Goal: Information Seeking & Learning: Learn about a topic

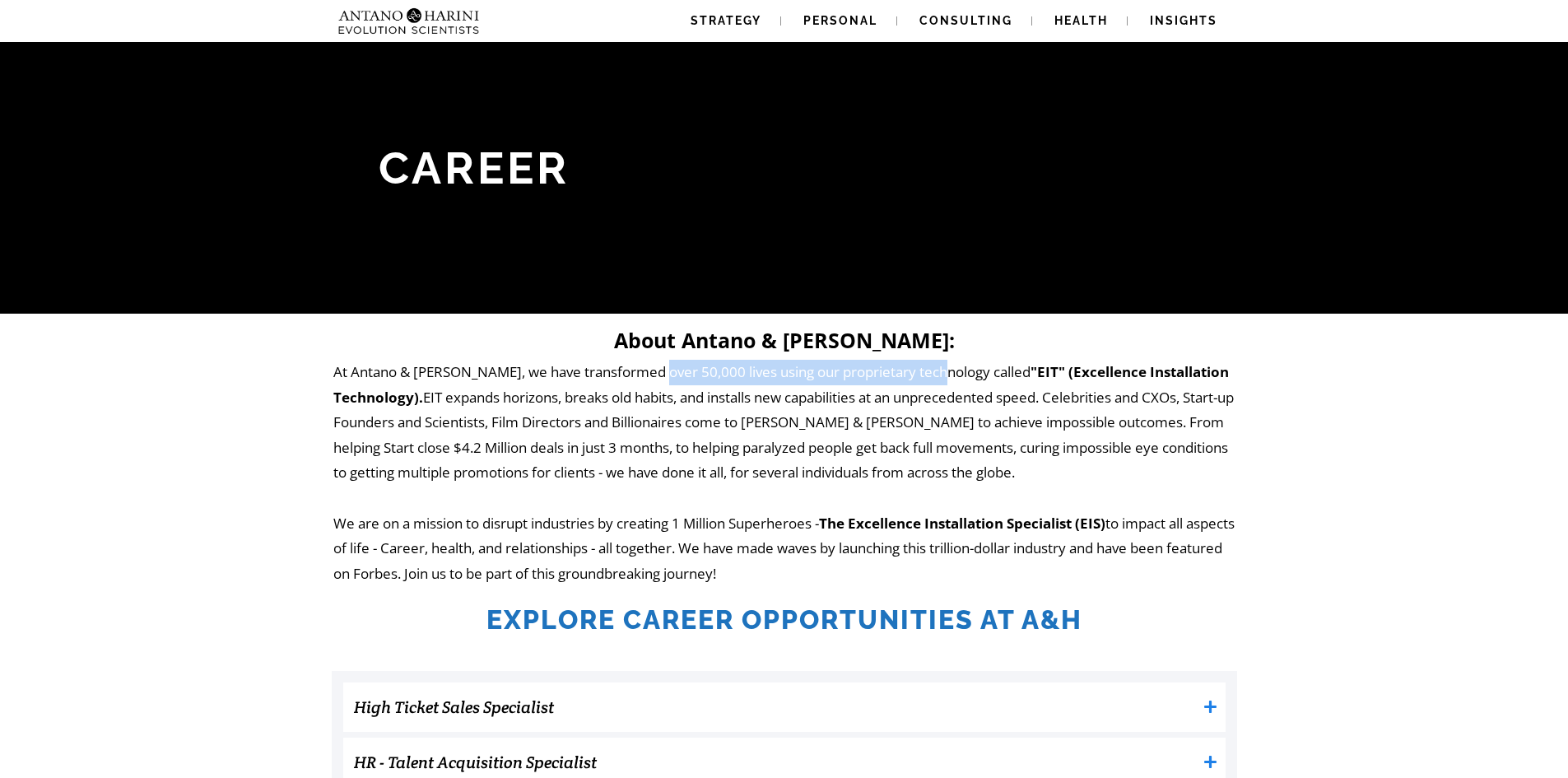
drag, startPoint x: 649, startPoint y: 372, endPoint x: 935, endPoint y: 374, distance: 286.0
click at [935, 374] on p "At Antano & [PERSON_NAME], we have transformed over 50,000 lives using our prop…" at bounding box center [784, 472] width 902 height 227
click at [988, 373] on strong ""EIT" (Excellence Installation Technology)." at bounding box center [781, 384] width 895 height 44
drag, startPoint x: 852, startPoint y: 397, endPoint x: 979, endPoint y: 399, distance: 127.0
click at [979, 399] on p "At Antano & [PERSON_NAME], we have transformed over 50,000 lives using our prop…" at bounding box center [784, 472] width 902 height 227
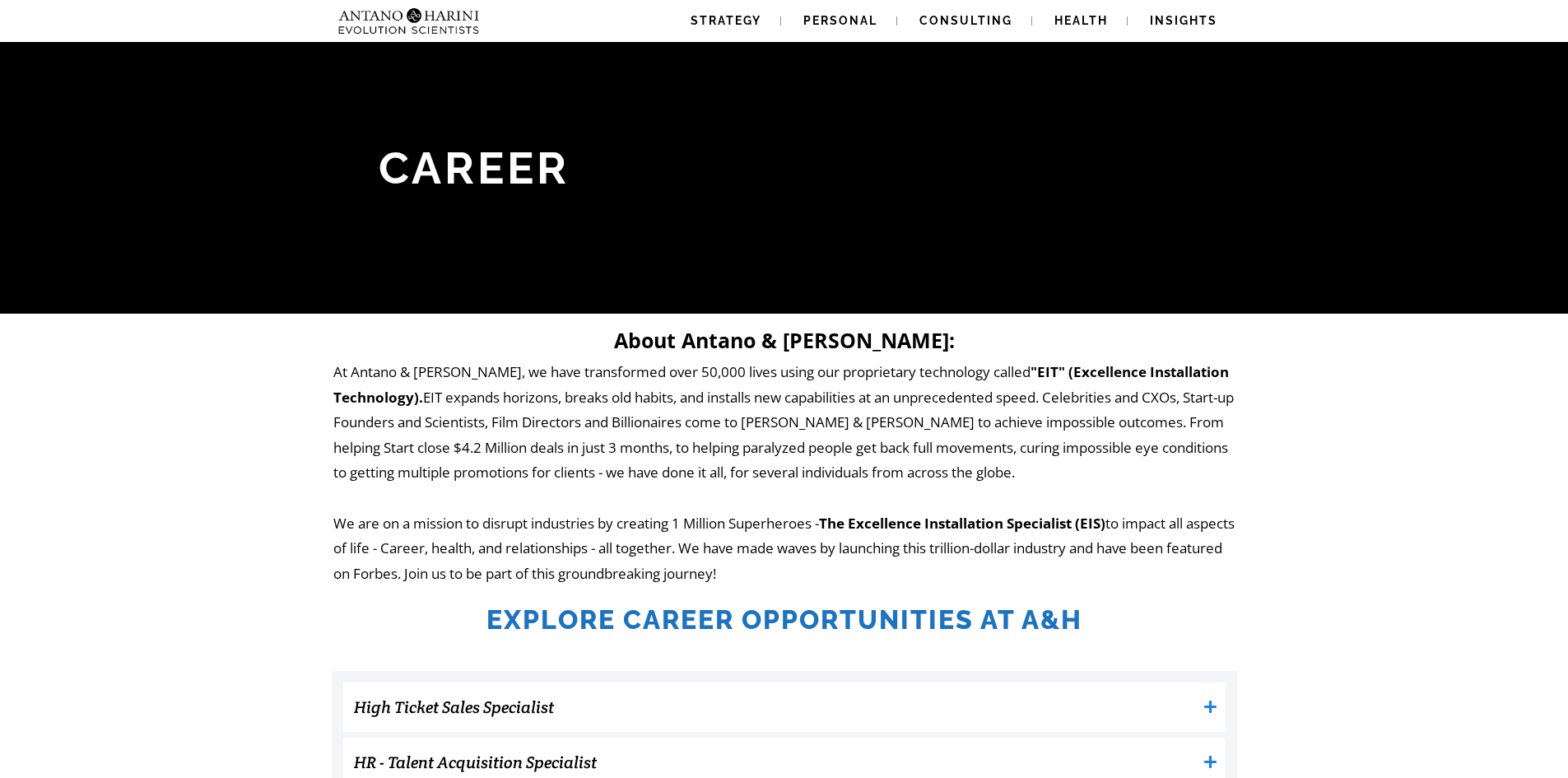
click at [1007, 400] on p "At Antano & [PERSON_NAME], we have transformed over 50,000 lives using our prop…" at bounding box center [784, 472] width 902 height 227
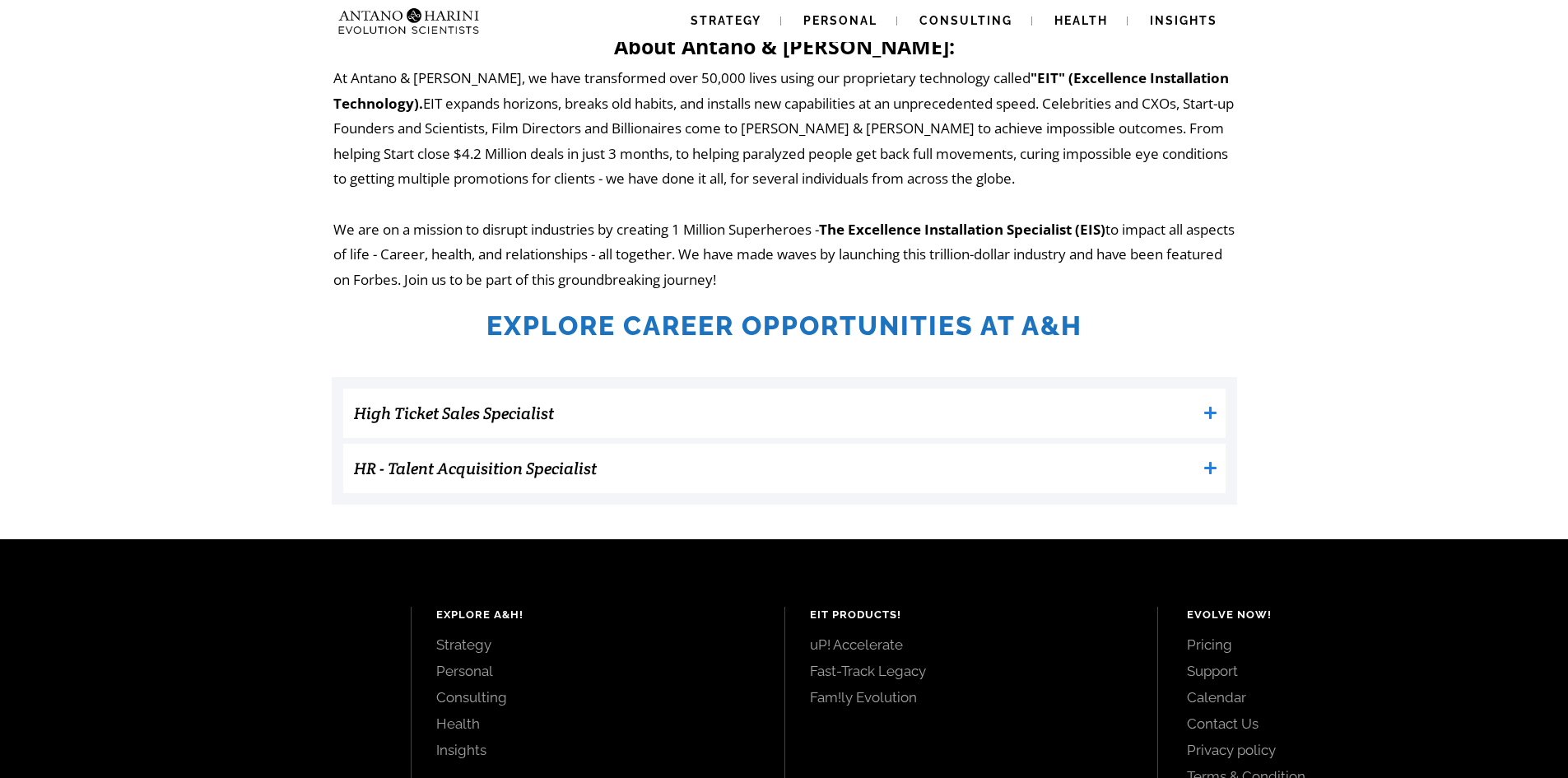
scroll to position [484, 0]
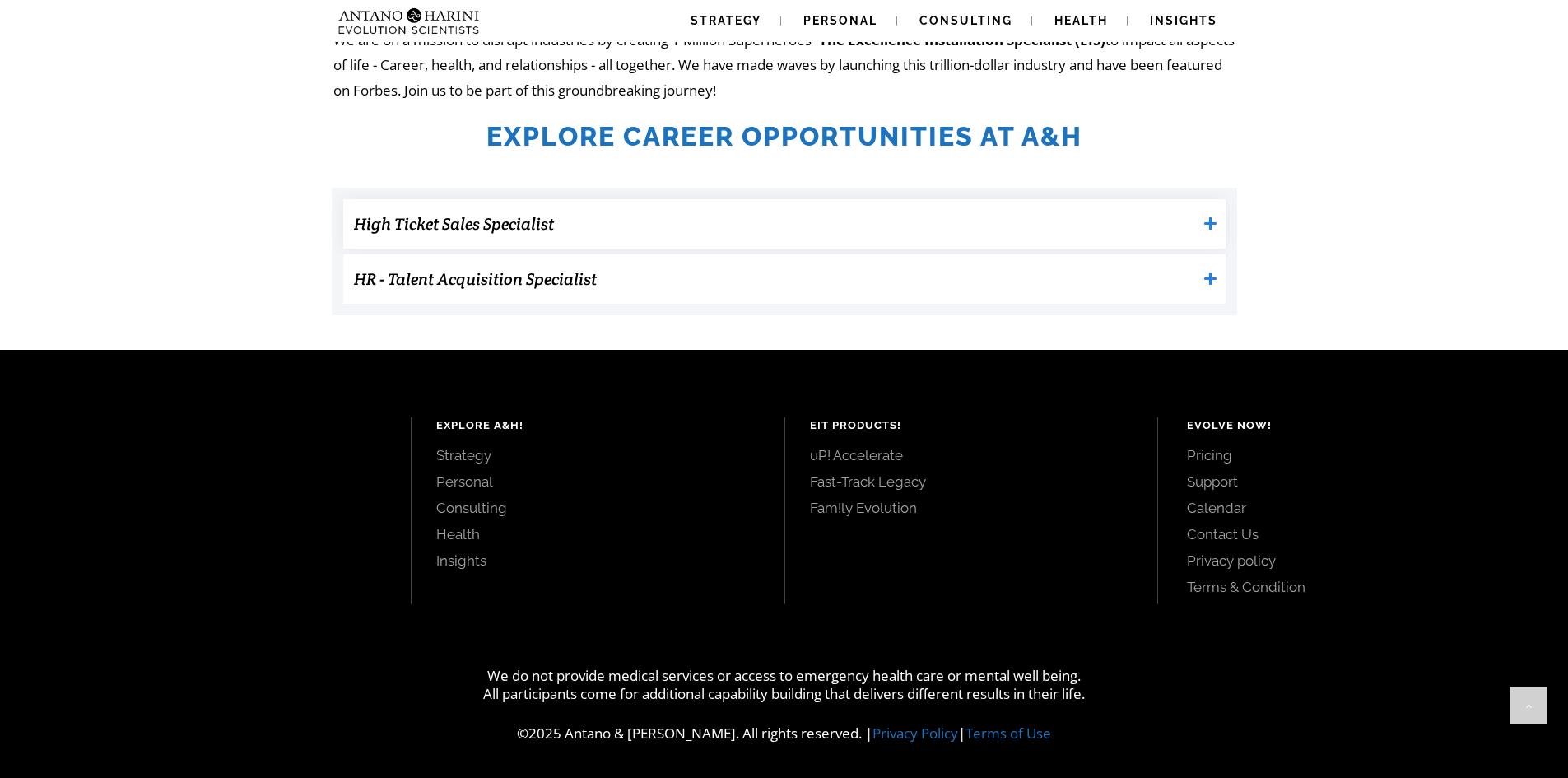
click at [1206, 220] on icon at bounding box center [1210, 223] width 14 height 14
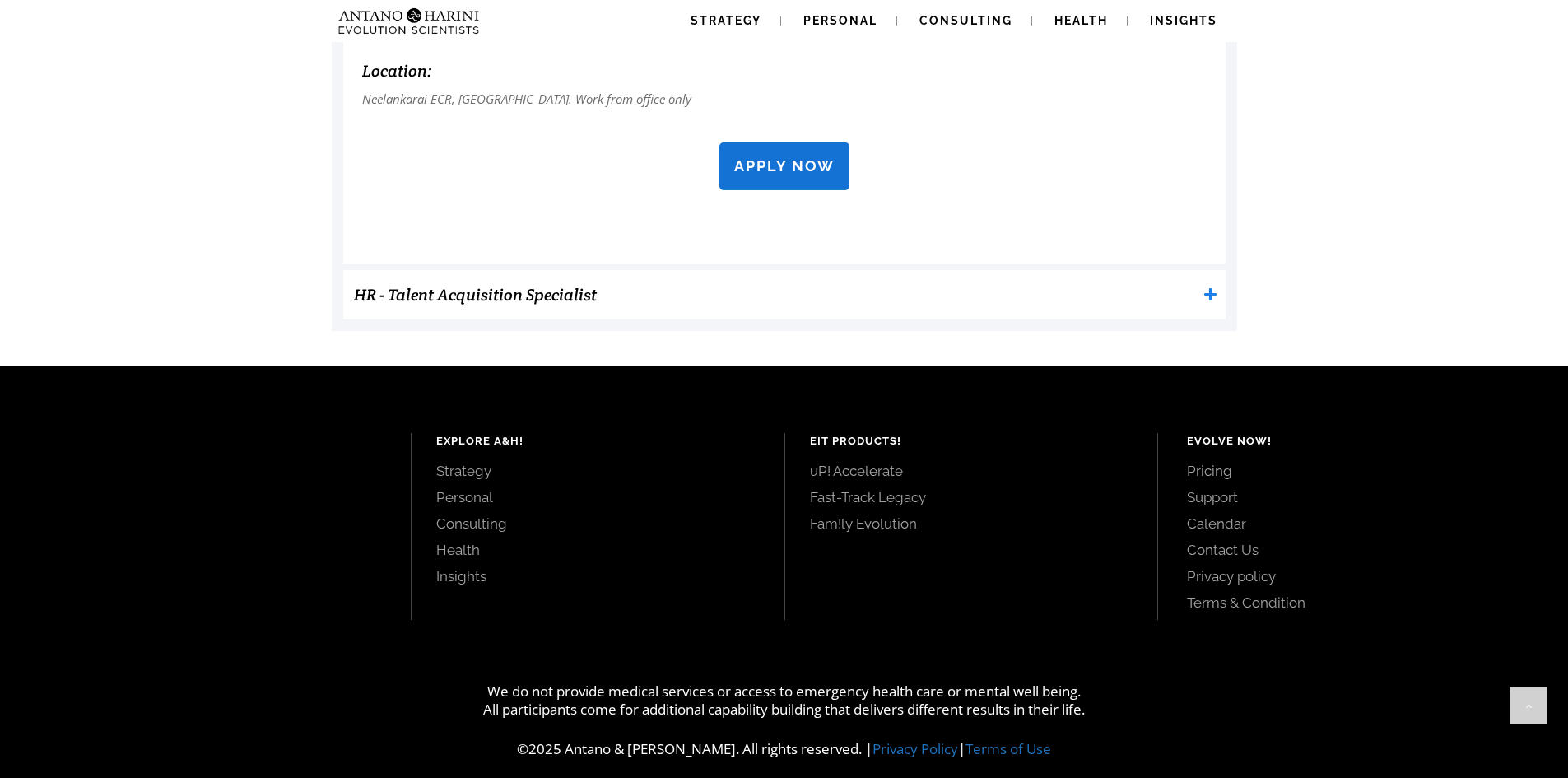
scroll to position [1696, 0]
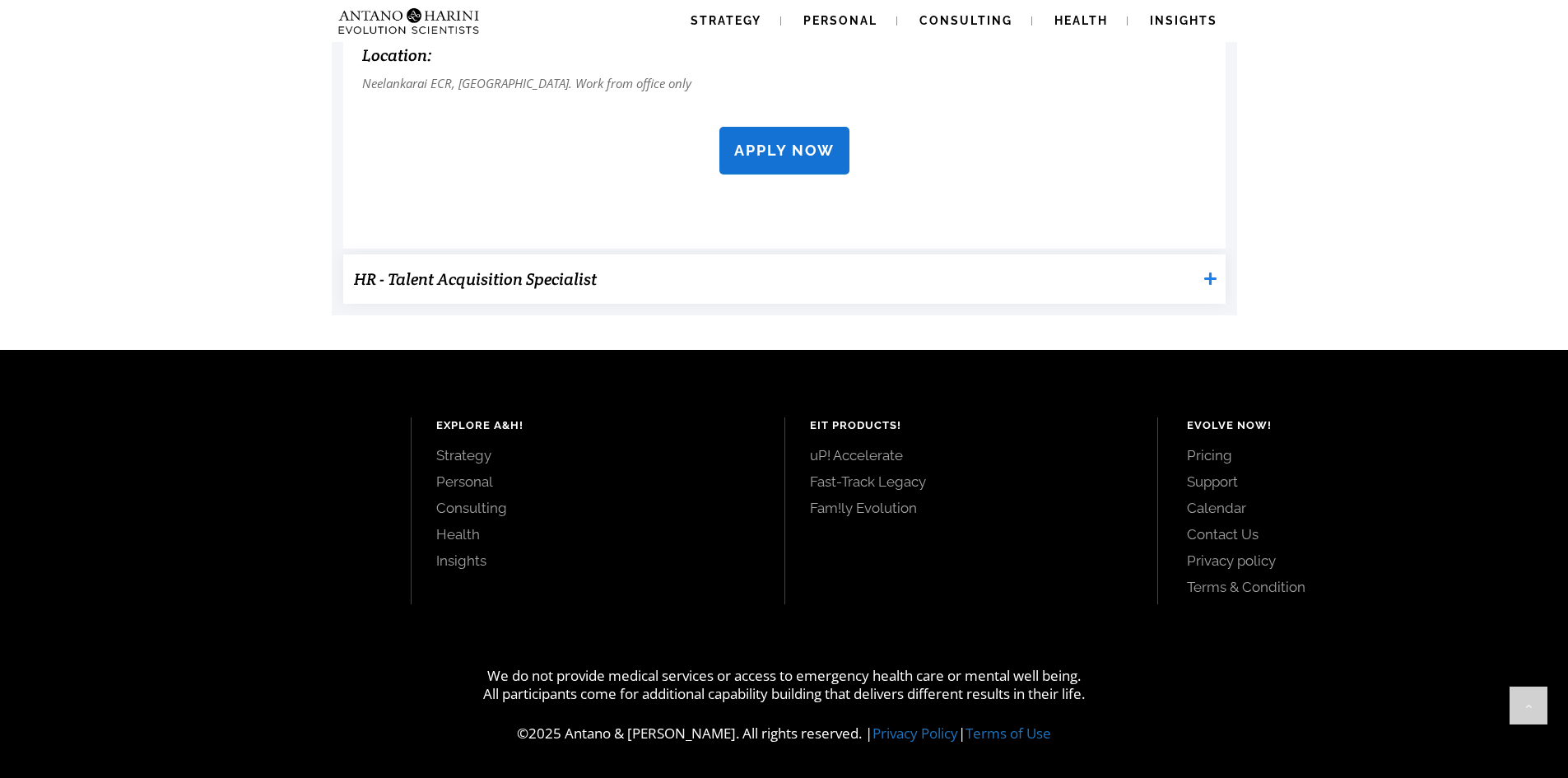
click at [650, 279] on h3 "HR - Talent Acquisition Specialist" at bounding box center [775, 278] width 843 height 33
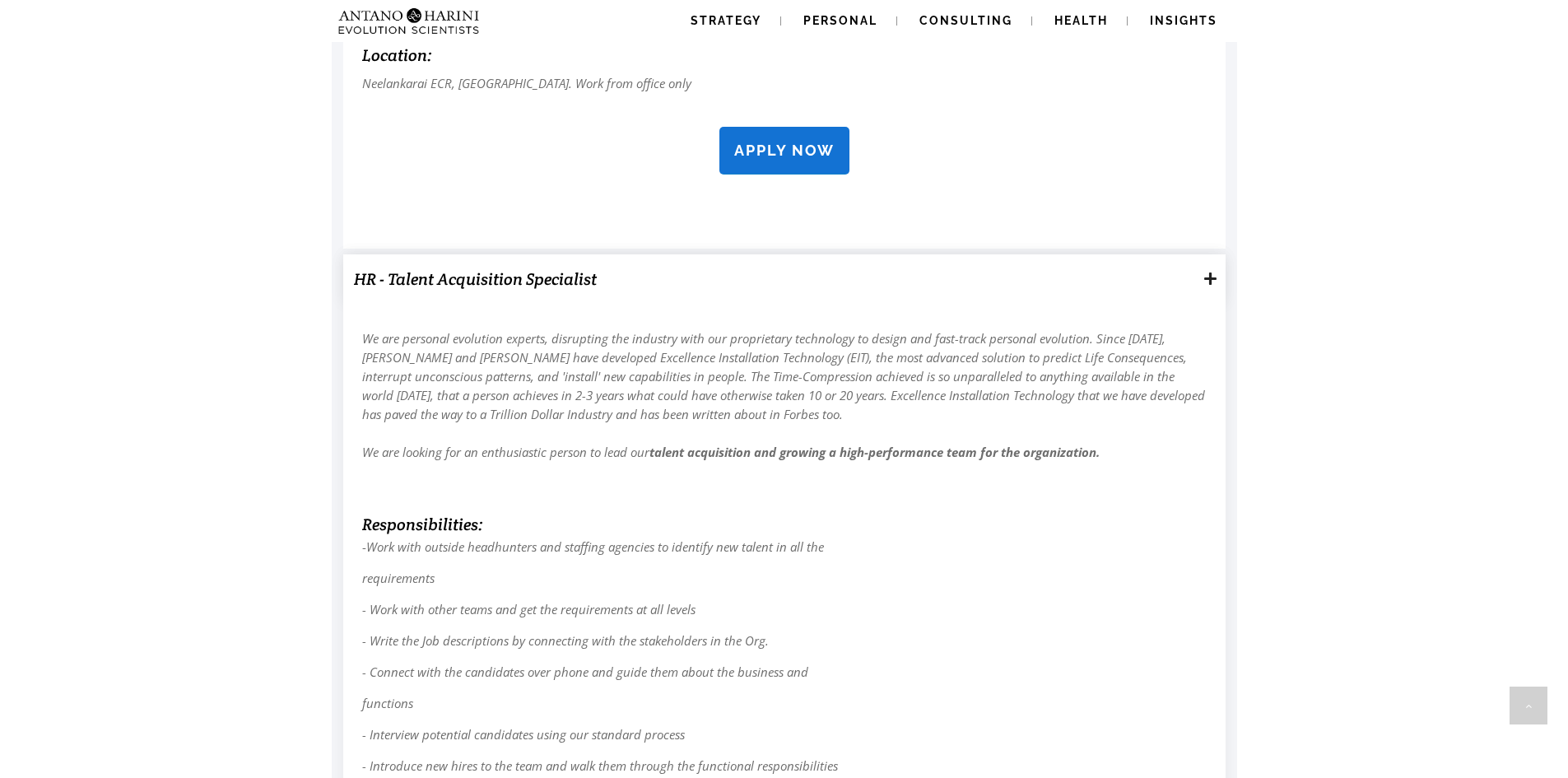
click at [650, 279] on h3 "HR - Talent Acquisition Specialist" at bounding box center [775, 278] width 843 height 33
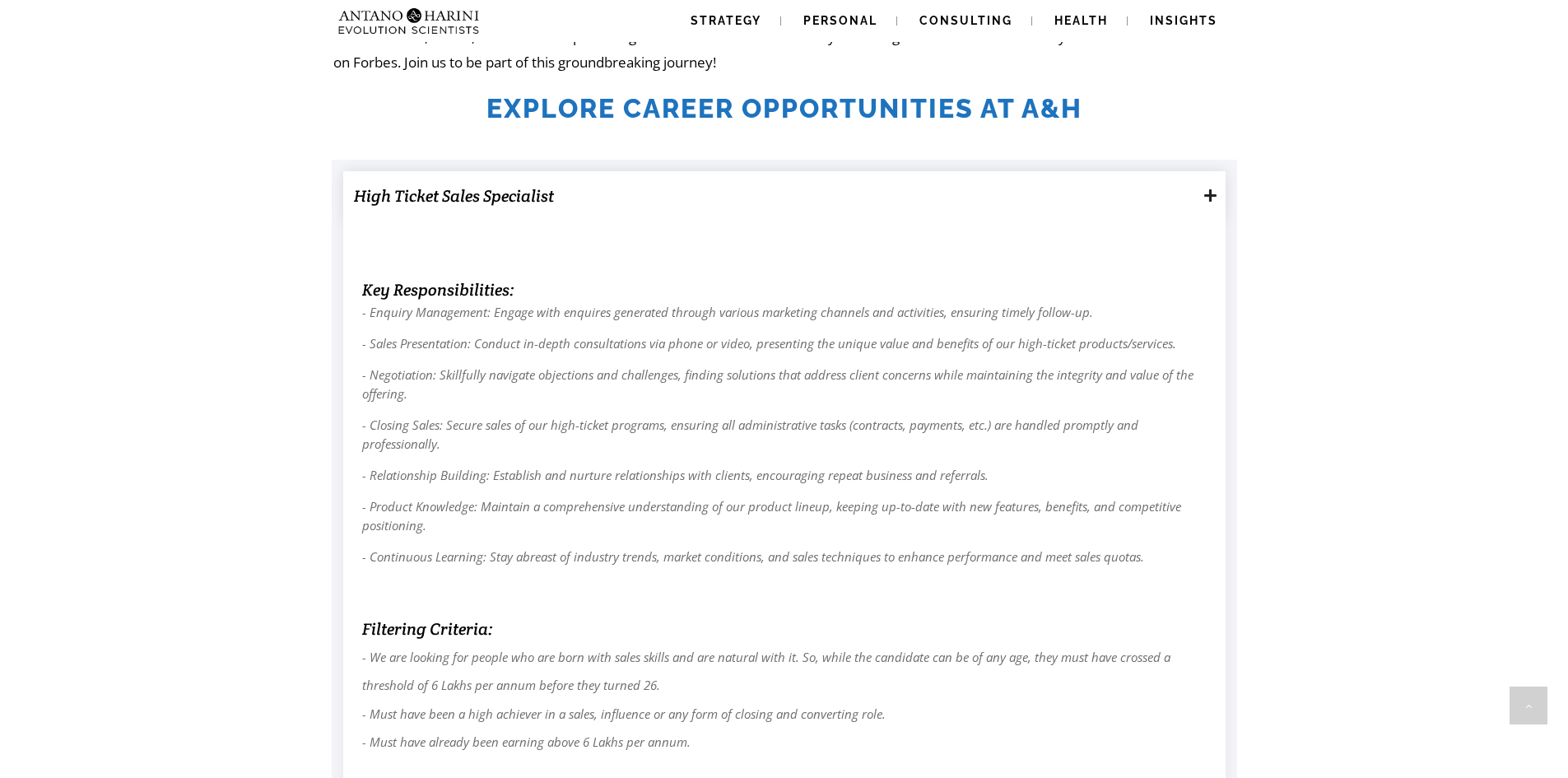
scroll to position [503, 0]
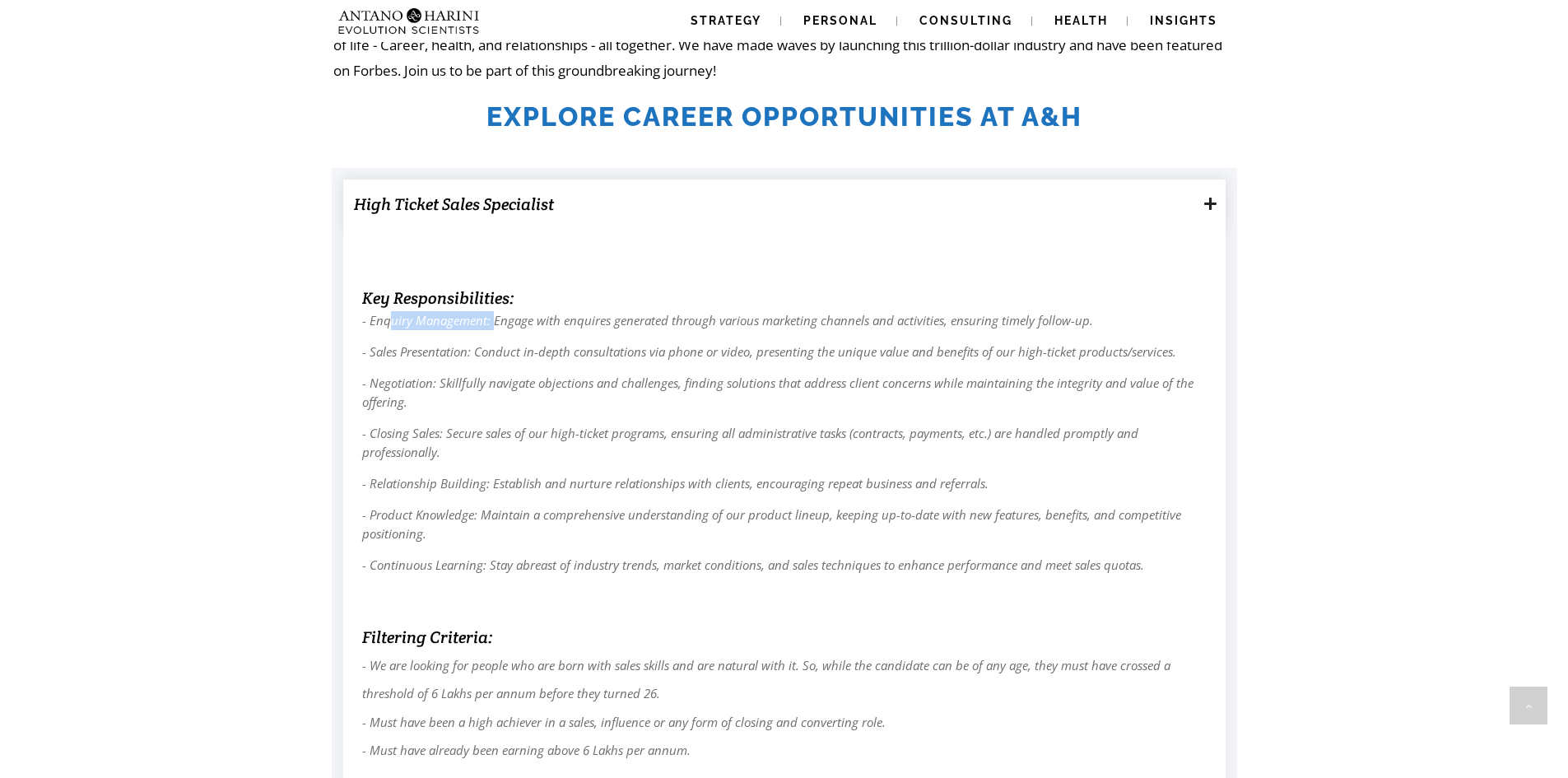
drag, startPoint x: 391, startPoint y: 319, endPoint x: 492, endPoint y: 312, distance: 101.2
click at [492, 312] on span "- Enquiry Management: Engage with enquires generated through various marketing …" at bounding box center [727, 320] width 731 height 16
drag, startPoint x: 592, startPoint y: 324, endPoint x: 906, endPoint y: 326, distance: 314.0
click at [906, 326] on span "- Enquiry Management: Engage with enquires generated through various marketing …" at bounding box center [727, 320] width 731 height 16
click at [931, 326] on span "- Enquiry Management: Engage with enquires generated through various marketing …" at bounding box center [727, 320] width 731 height 16
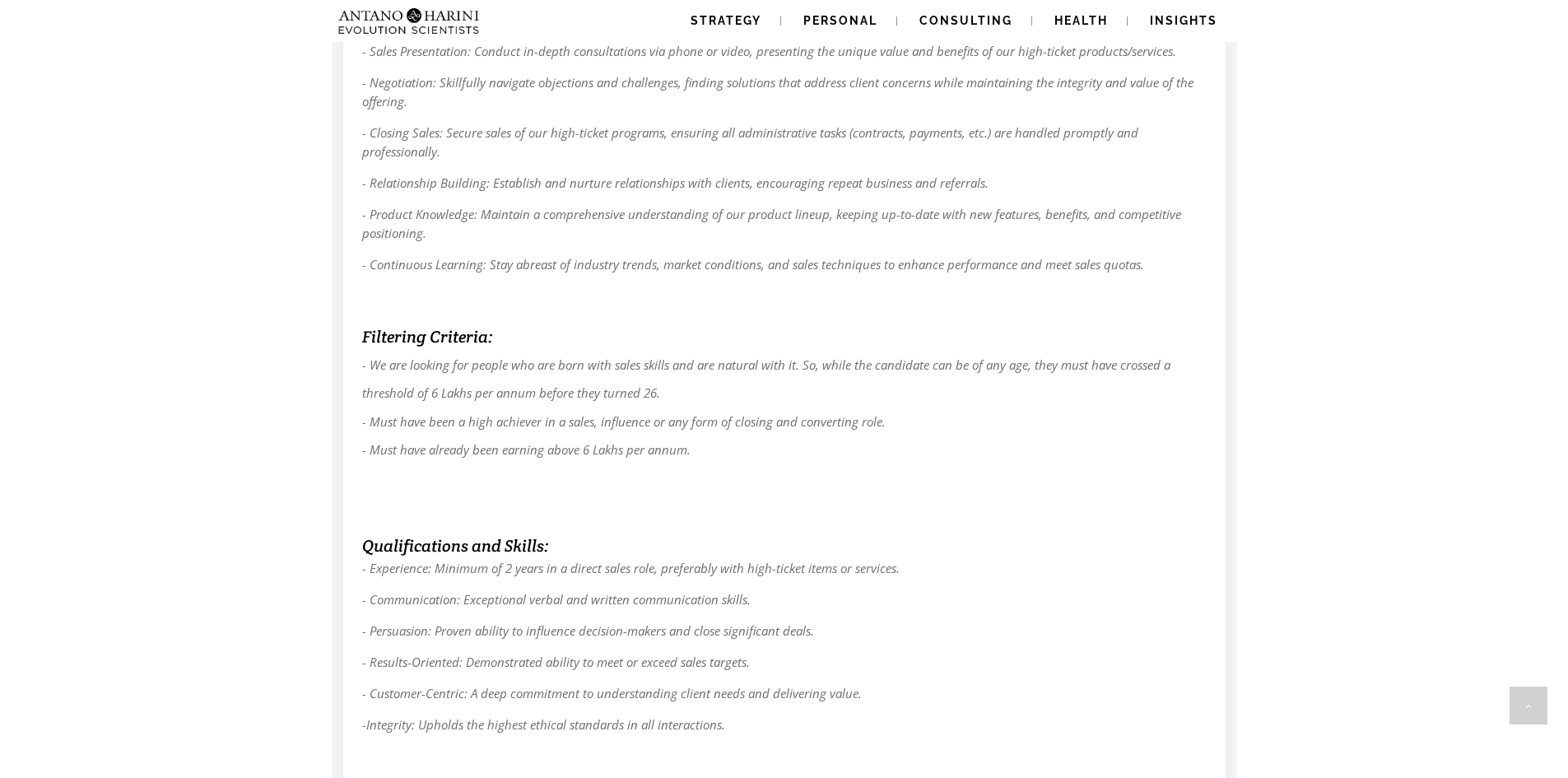
scroll to position [800, 0]
drag, startPoint x: 389, startPoint y: 343, endPoint x: 507, endPoint y: 341, distance: 118.0
click at [507, 341] on h6 "Filtering Criteria:" at bounding box center [784, 341] width 845 height 25
click at [518, 341] on h6 "Filtering Criteria:" at bounding box center [784, 341] width 845 height 25
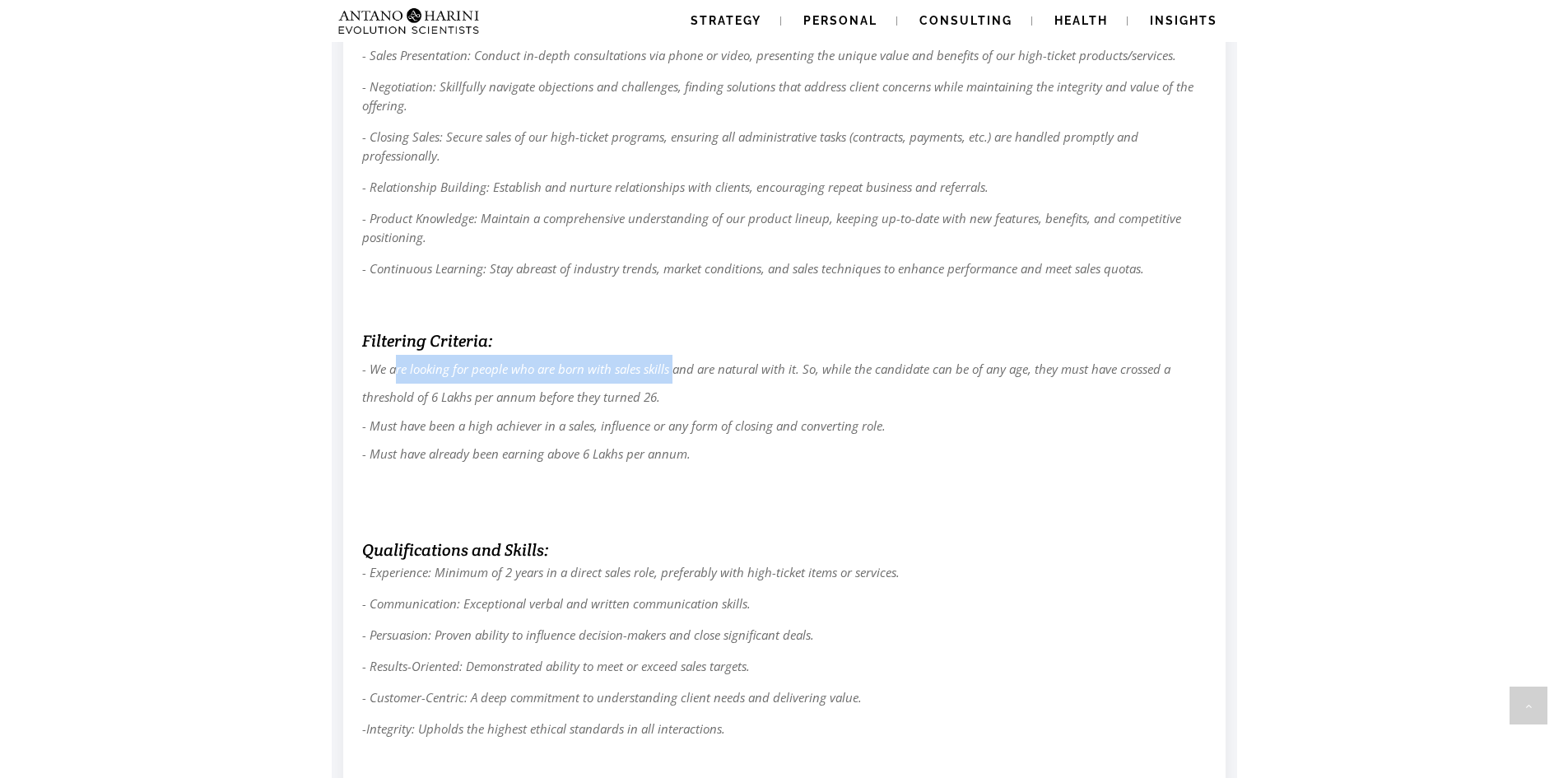
drag, startPoint x: 396, startPoint y: 372, endPoint x: 676, endPoint y: 368, distance: 280.0
click at [676, 368] on span "- We are looking for people who are born with sales skills and are natural with…" at bounding box center [766, 411] width 808 height 102
drag, startPoint x: 729, startPoint y: 366, endPoint x: 807, endPoint y: 367, distance: 78.0
click at [807, 367] on span "- We are looking for people who are born with sales skills and are natural with…" at bounding box center [766, 411] width 808 height 102
click at [844, 369] on span "- We are looking for people who are born with sales skills and are natural with…" at bounding box center [766, 411] width 808 height 102
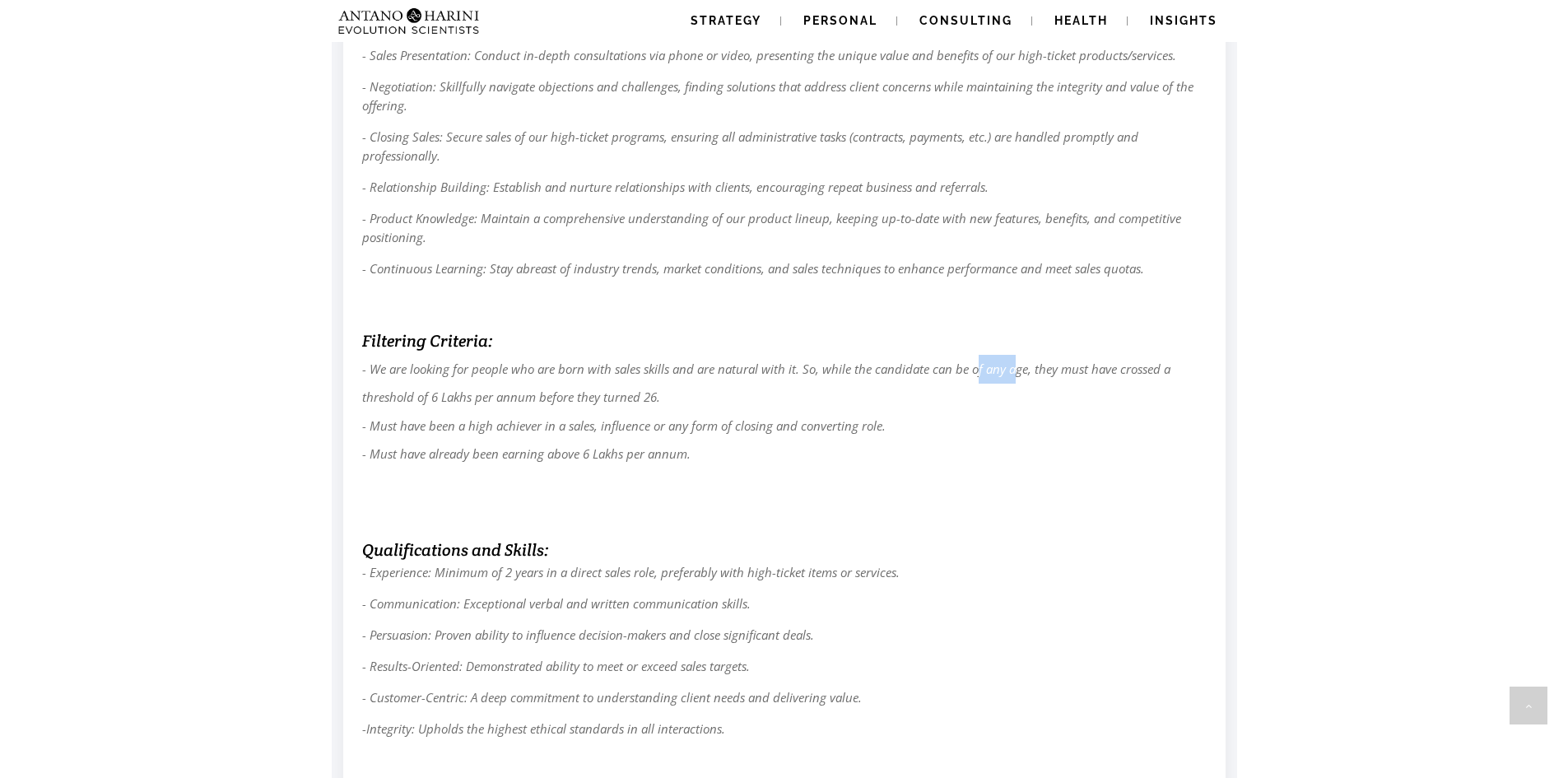
drag, startPoint x: 976, startPoint y: 370, endPoint x: 1018, endPoint y: 368, distance: 42.0
click at [1018, 368] on span "- We are looking for people who are born with sales skills and are natural with…" at bounding box center [766, 411] width 808 height 102
drag, startPoint x: 1058, startPoint y: 371, endPoint x: 1133, endPoint y: 374, distance: 75.1
click at [1133, 374] on span "- We are looking for people who are born with sales skills and are natural with…" at bounding box center [766, 411] width 808 height 102
drag, startPoint x: 386, startPoint y: 398, endPoint x: 661, endPoint y: 389, distance: 275.1
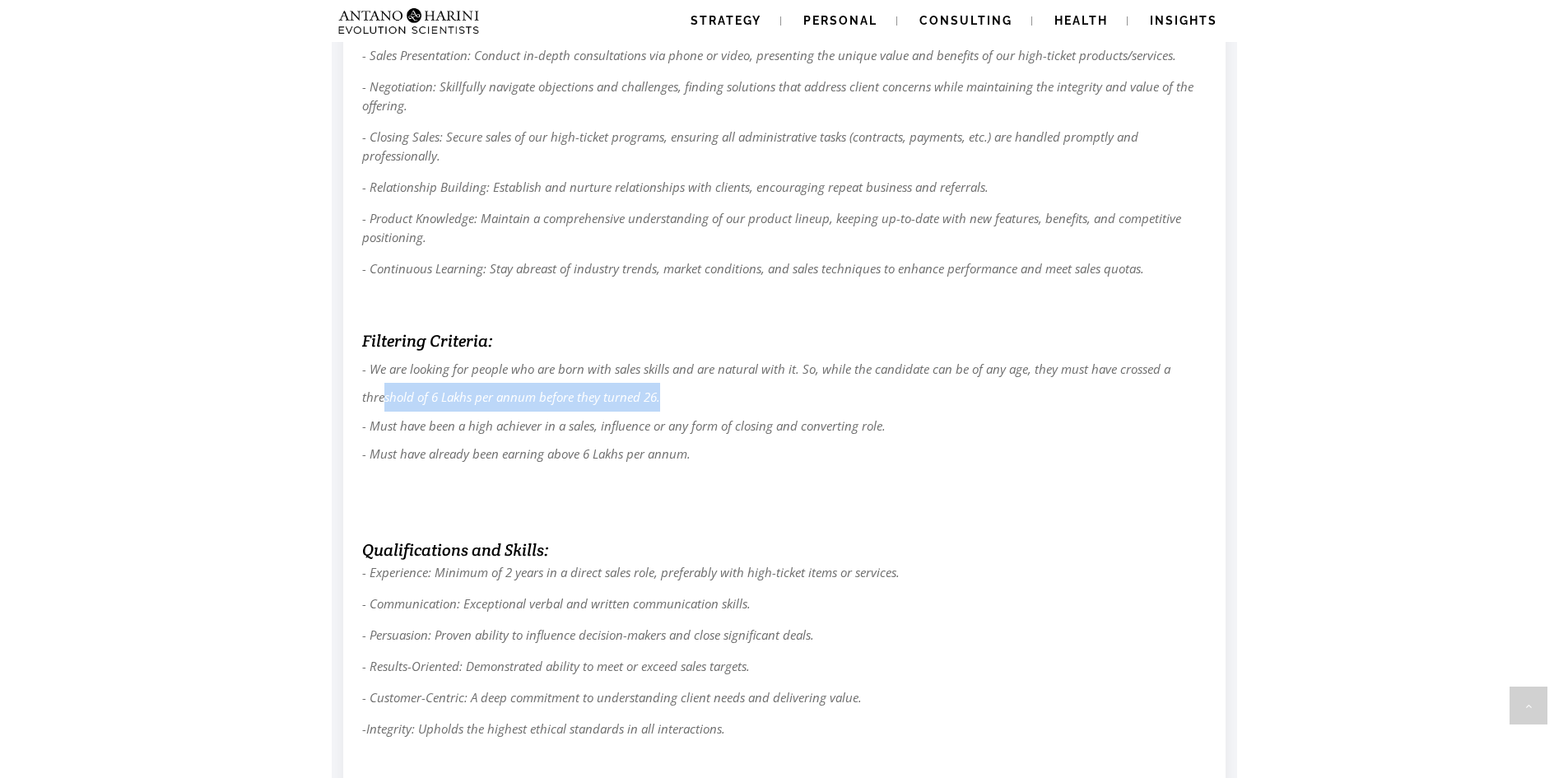
click at [661, 389] on p "- We are looking for people who are born with sales skills and are natural with…" at bounding box center [784, 439] width 845 height 170
click at [678, 392] on p "- We are looking for people who are born with sales skills and are natural with…" at bounding box center [784, 439] width 845 height 170
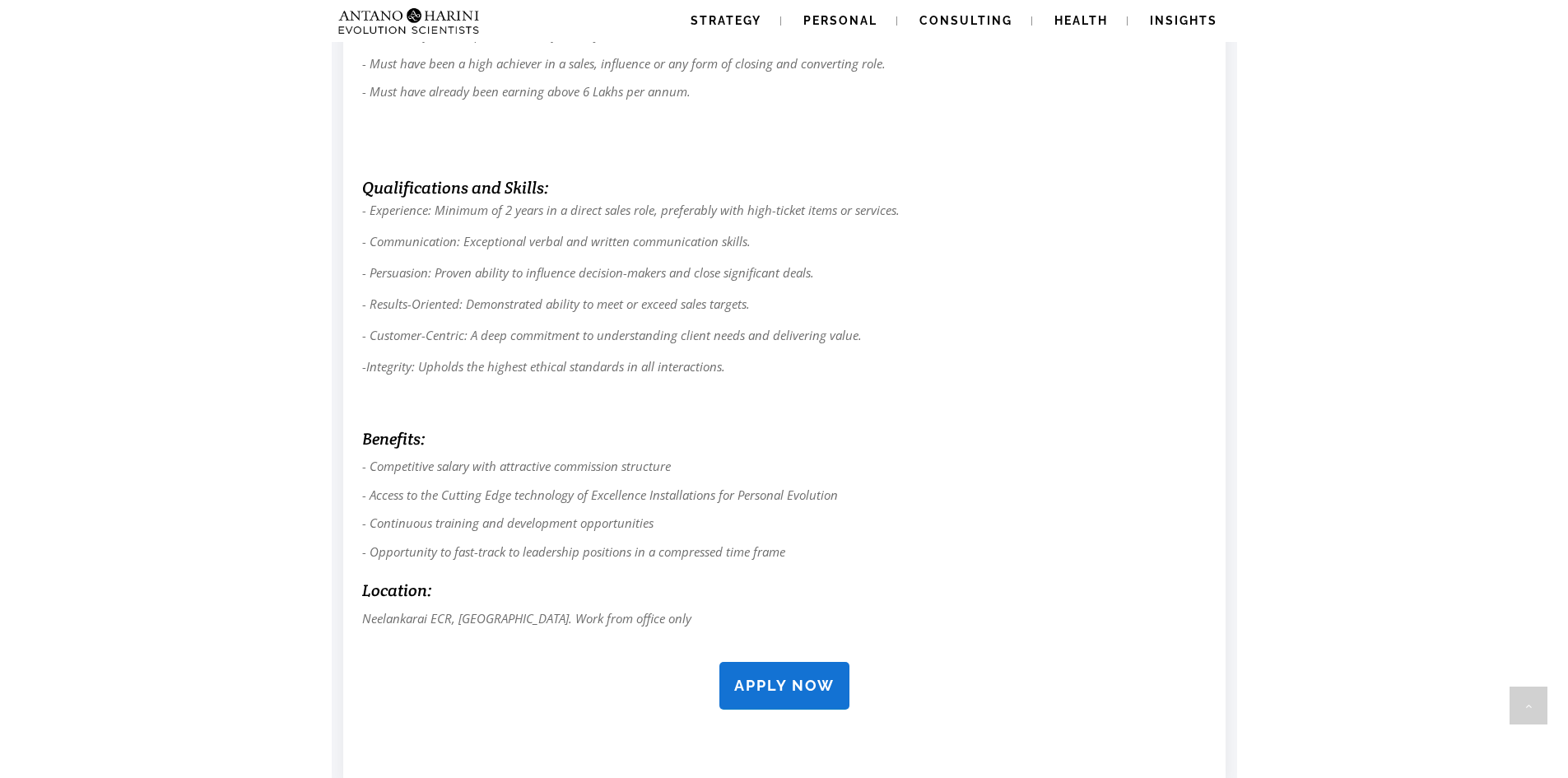
scroll to position [1162, 0]
drag, startPoint x: 384, startPoint y: 186, endPoint x: 576, endPoint y: 187, distance: 192.0
click at [576, 187] on h6 "Qualifications and Skills:" at bounding box center [784, 186] width 845 height 25
click at [604, 214] on span "- Experience: Minimum of 2 years in a direct sales role, preferably with high-t…" at bounding box center [630, 208] width 537 height 16
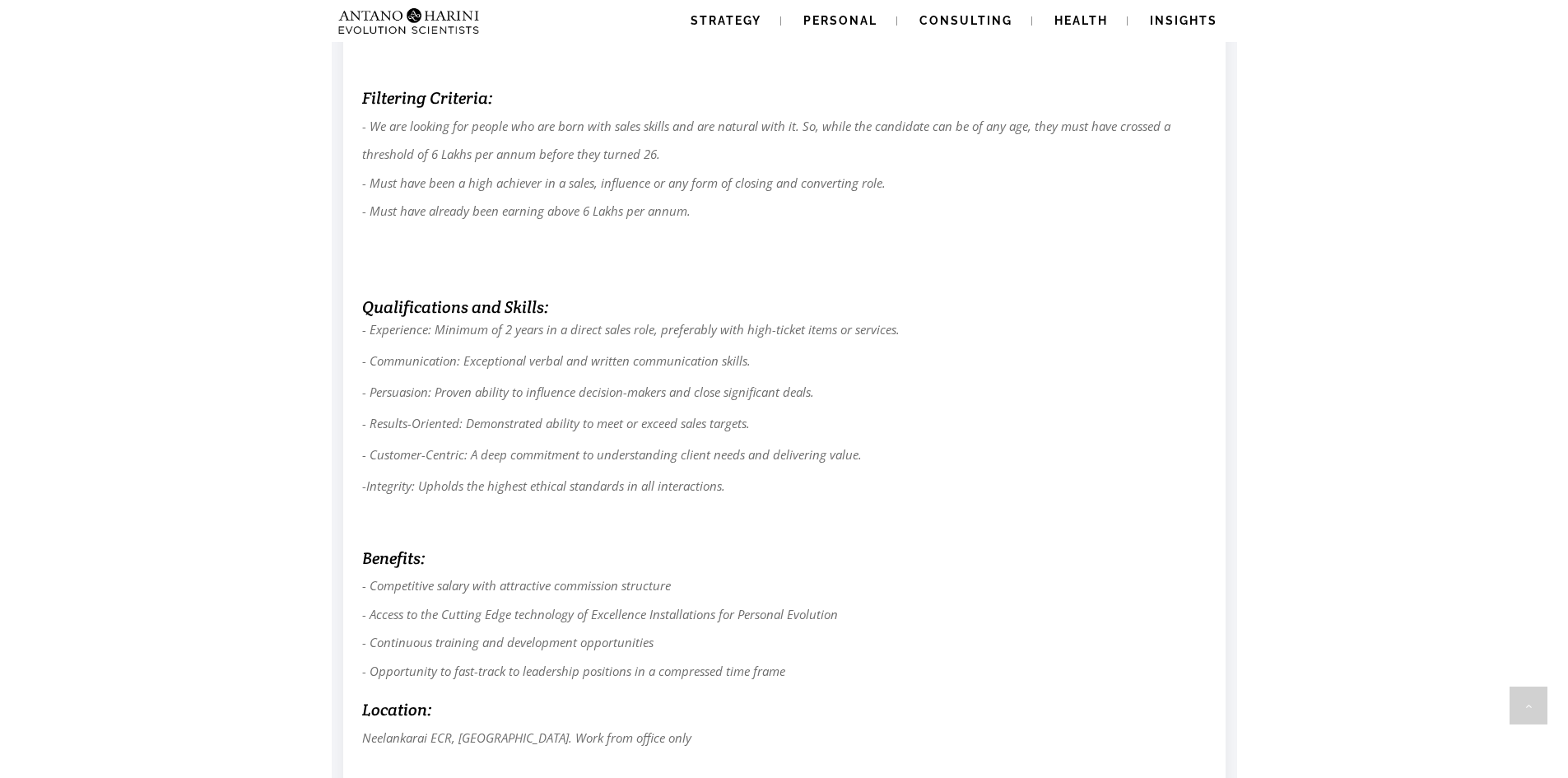
scroll to position [1030, 0]
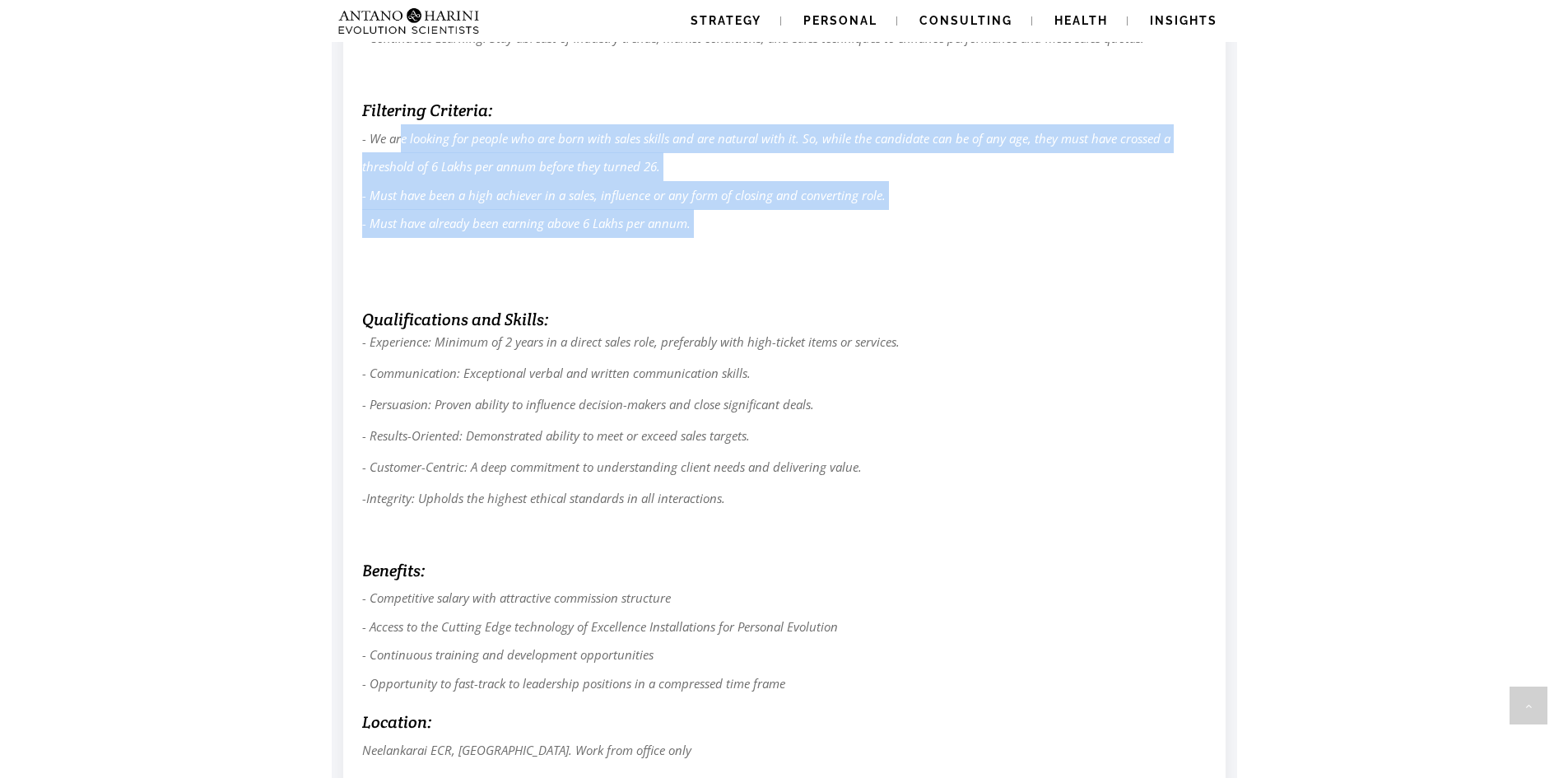
drag, startPoint x: 403, startPoint y: 140, endPoint x: 653, endPoint y: 239, distance: 268.9
click at [653, 239] on p "- We are looking for people who are born with sales skills and are natural with…" at bounding box center [784, 209] width 845 height 170
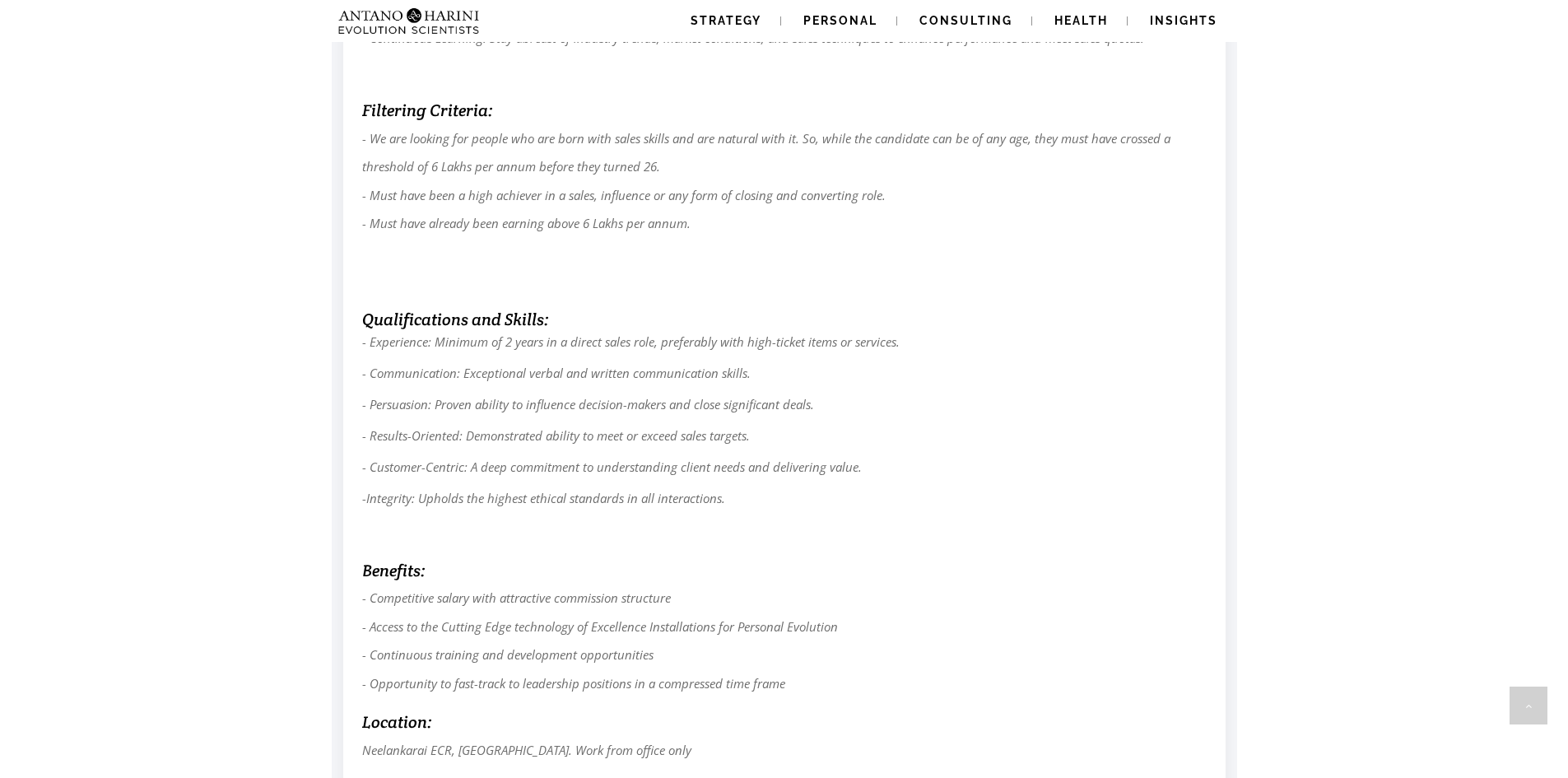
click at [703, 279] on p "- We are looking for people who are born with sales skills and are natural with…" at bounding box center [784, 209] width 845 height 170
drag, startPoint x: 595, startPoint y: 215, endPoint x: 567, endPoint y: 216, distance: 28.0
click at [567, 216] on p "- We are looking for people who are born with sales skills and are natural with…" at bounding box center [784, 209] width 845 height 170
click at [572, 249] on p "- We are looking for people who are born with sales skills and are natural with…" at bounding box center [784, 209] width 845 height 170
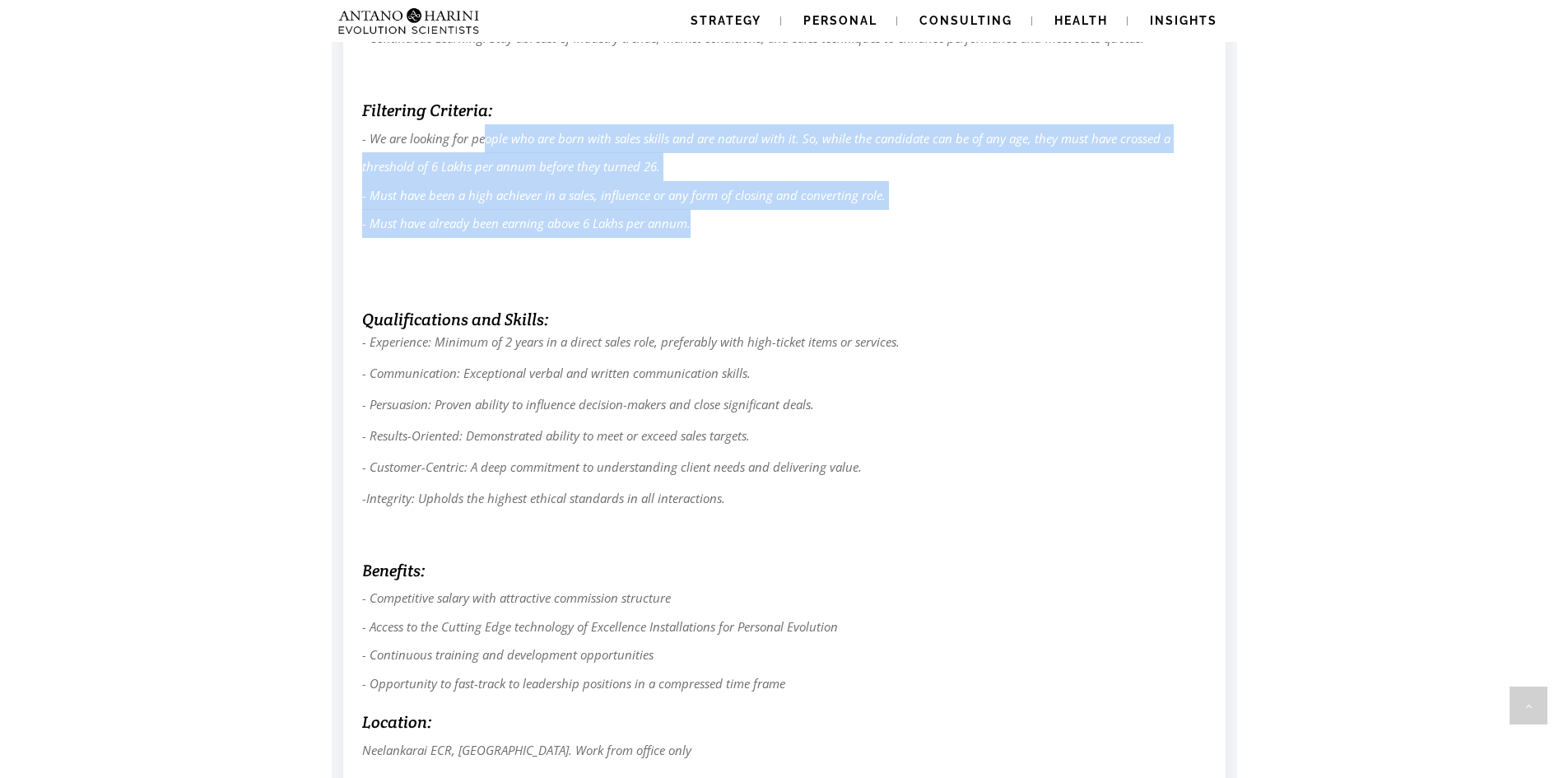
drag, startPoint x: 483, startPoint y: 137, endPoint x: 717, endPoint y: 225, distance: 250.0
click at [717, 225] on p "- We are looking for people who are born with sales skills and are natural with…" at bounding box center [784, 209] width 845 height 170
click at [725, 230] on p "- We are looking for people who are born with sales skills and are natural with…" at bounding box center [784, 209] width 845 height 170
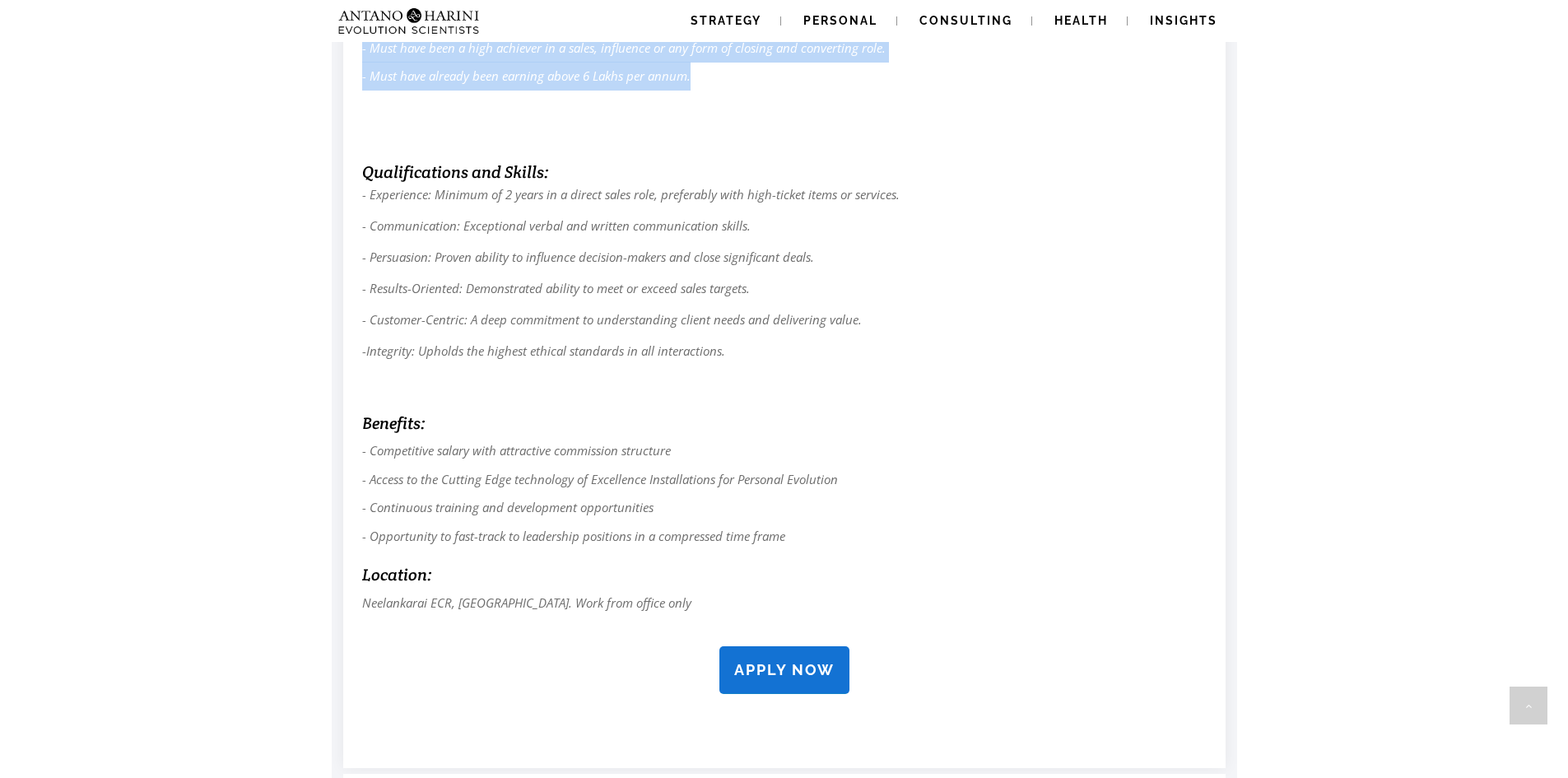
scroll to position [1178, 0]
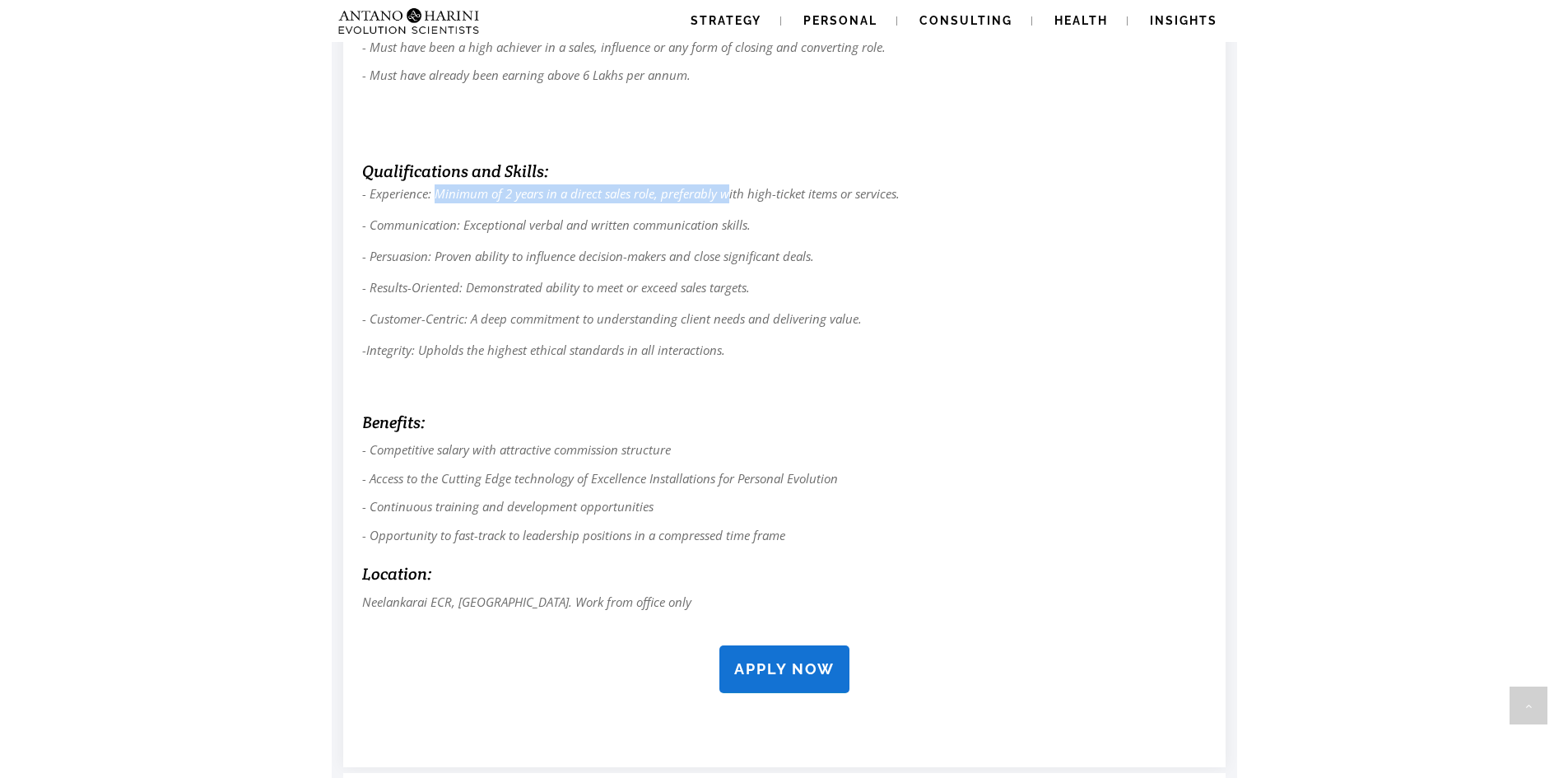
drag, startPoint x: 433, startPoint y: 189, endPoint x: 729, endPoint y: 194, distance: 296.0
click at [729, 194] on span "- Experience: Minimum of 2 years in a direct sales role, preferably with high-t…" at bounding box center [630, 193] width 537 height 16
drag, startPoint x: 476, startPoint y: 230, endPoint x: 735, endPoint y: 225, distance: 259.0
click at [735, 225] on em "- Communication: Exceptional verbal and written communication skills." at bounding box center [556, 224] width 388 height 16
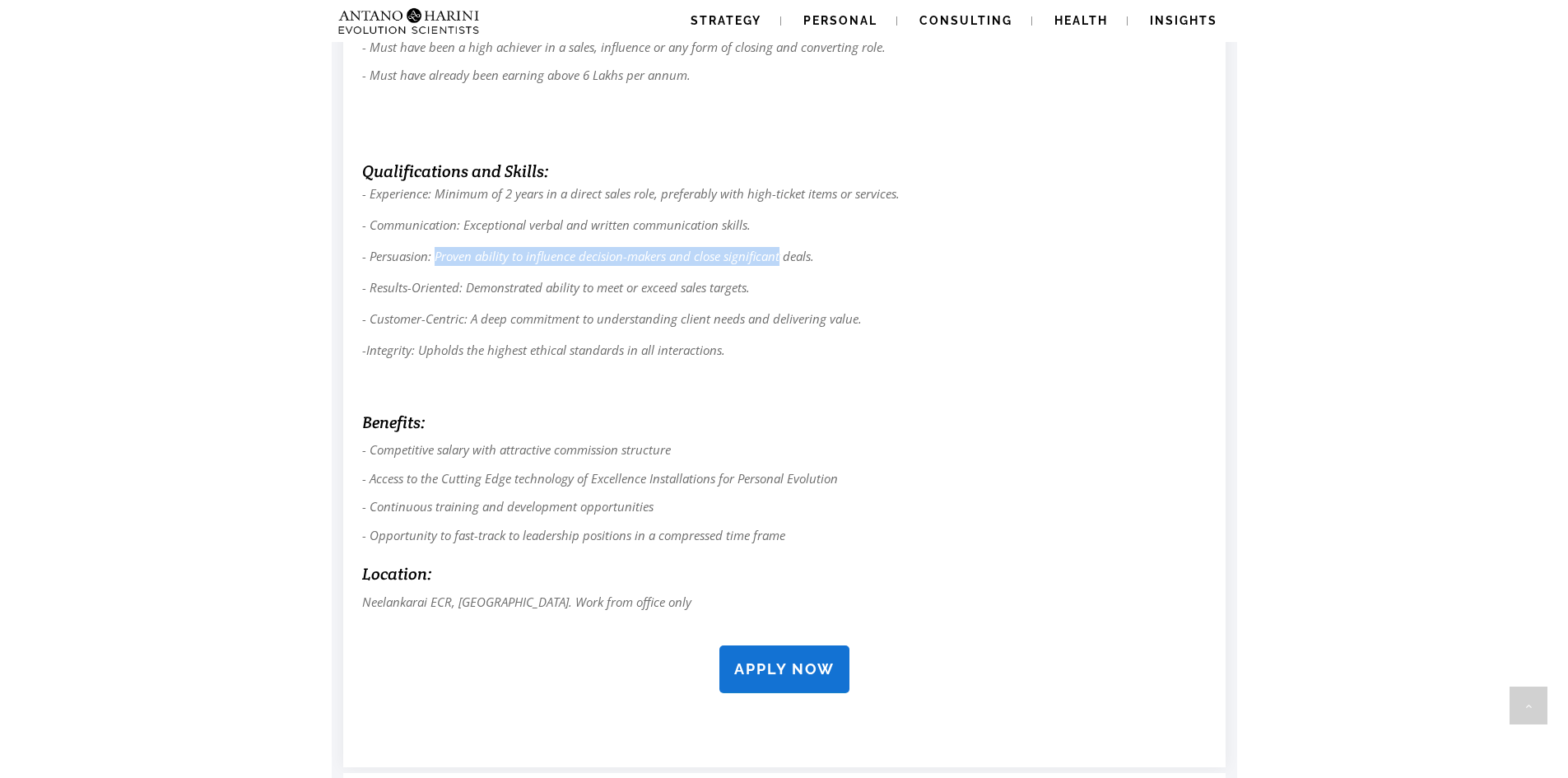
drag, startPoint x: 444, startPoint y: 258, endPoint x: 785, endPoint y: 252, distance: 341.1
click at [784, 252] on em "- Persuasion: Proven ability to influence decision-makers and close significant…" at bounding box center [588, 255] width 451 height 16
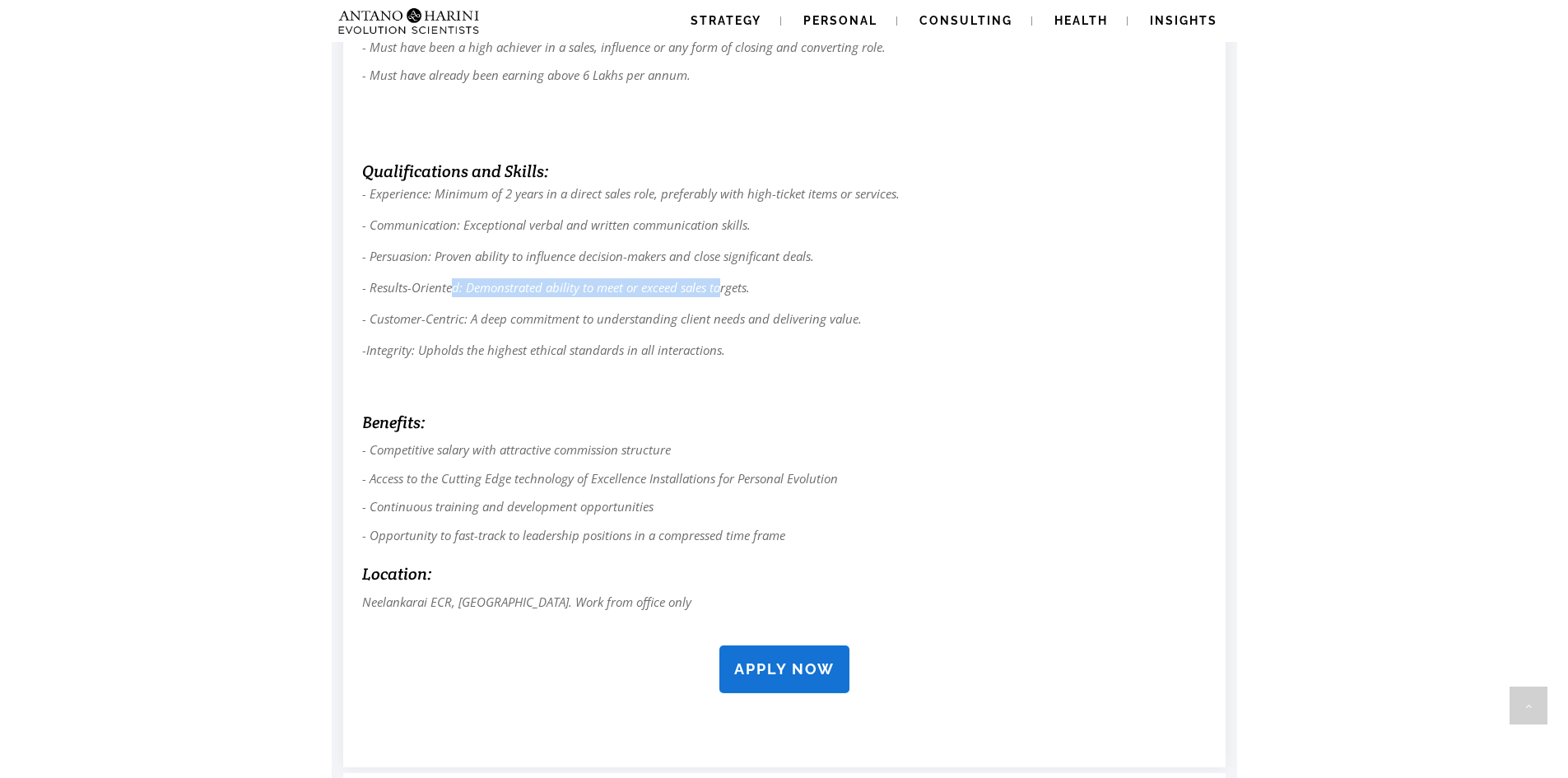
drag, startPoint x: 454, startPoint y: 293, endPoint x: 721, endPoint y: 290, distance: 267.0
click at [721, 290] on em "- Results-Oriented: Demonstrated ability to meet or exceed sales targets." at bounding box center [556, 287] width 388 height 16
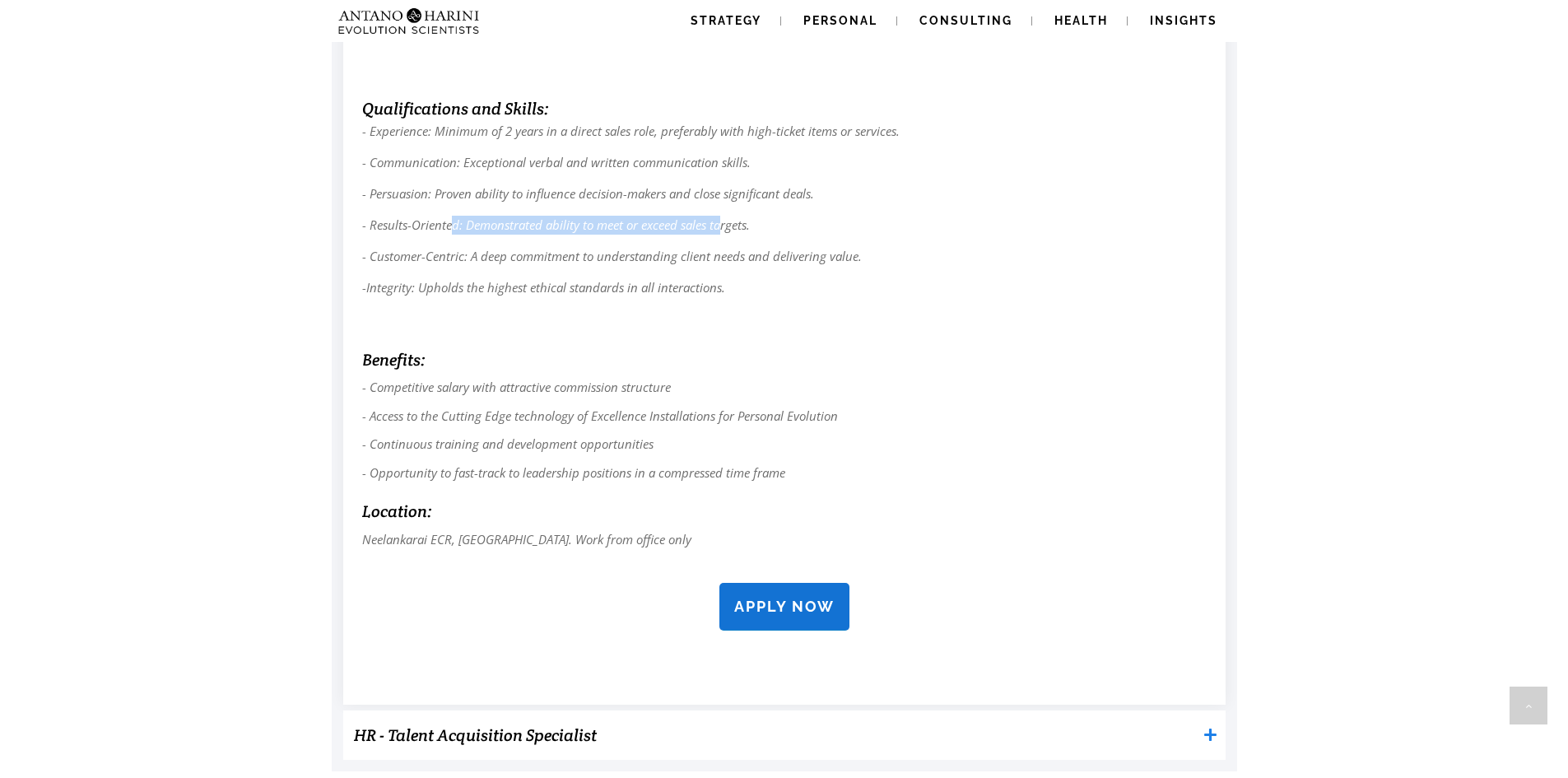
scroll to position [1245, 0]
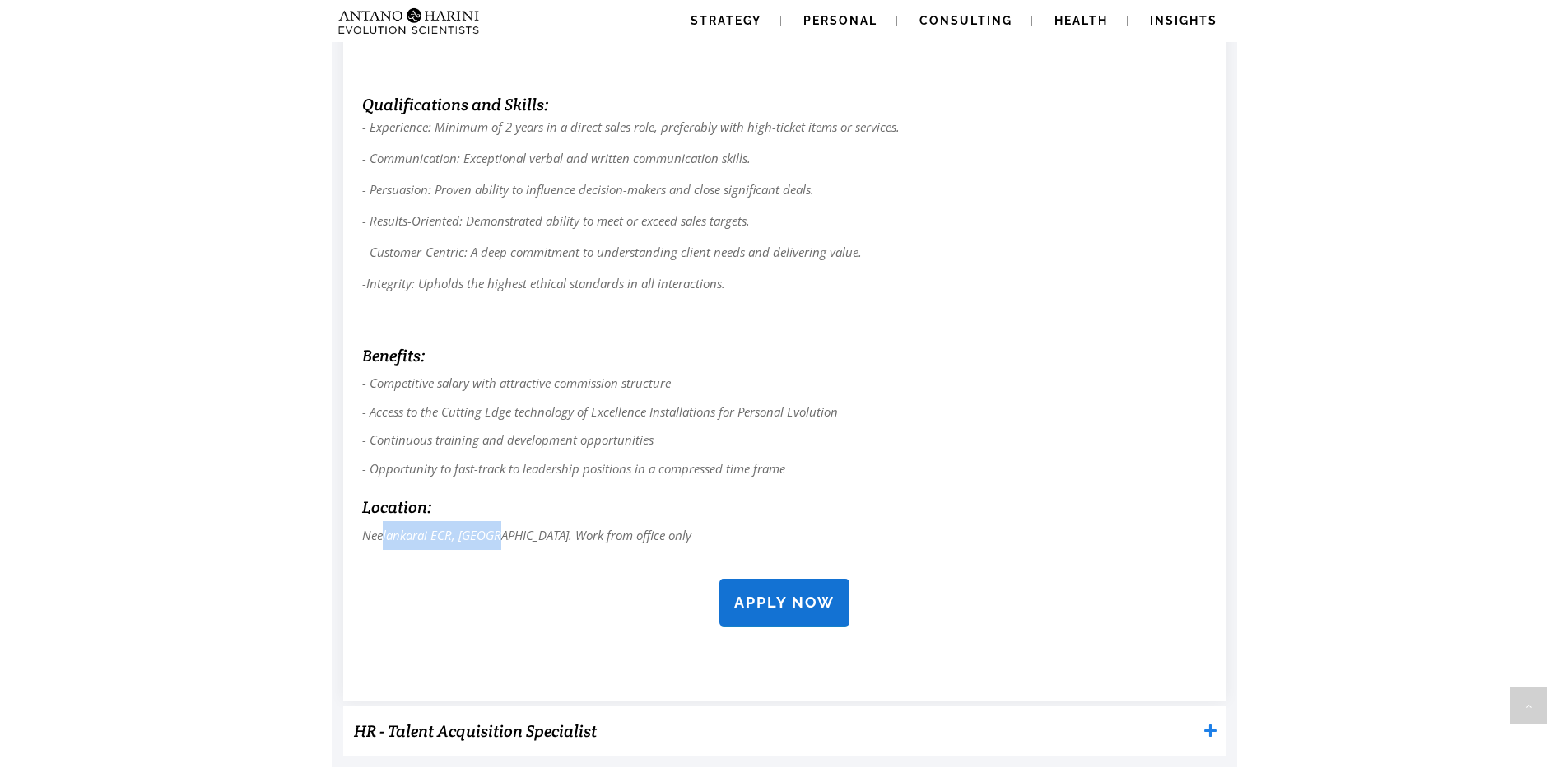
drag, startPoint x: 382, startPoint y: 539, endPoint x: 501, endPoint y: 537, distance: 119.0
click at [501, 537] on span "Neelankarai ECR, [GEOGRAPHIC_DATA]. Work from office only" at bounding box center [527, 534] width 329 height 16
drag, startPoint x: 532, startPoint y: 532, endPoint x: 656, endPoint y: 532, distance: 124.0
click at [656, 532] on p "Neelankarai ECR, [GEOGRAPHIC_DATA]. Work from office only" at bounding box center [784, 535] width 845 height 29
click at [687, 532] on p "Neelankarai ECR, [GEOGRAPHIC_DATA]. Work from office only" at bounding box center [784, 535] width 845 height 29
